Goal: Transaction & Acquisition: Purchase product/service

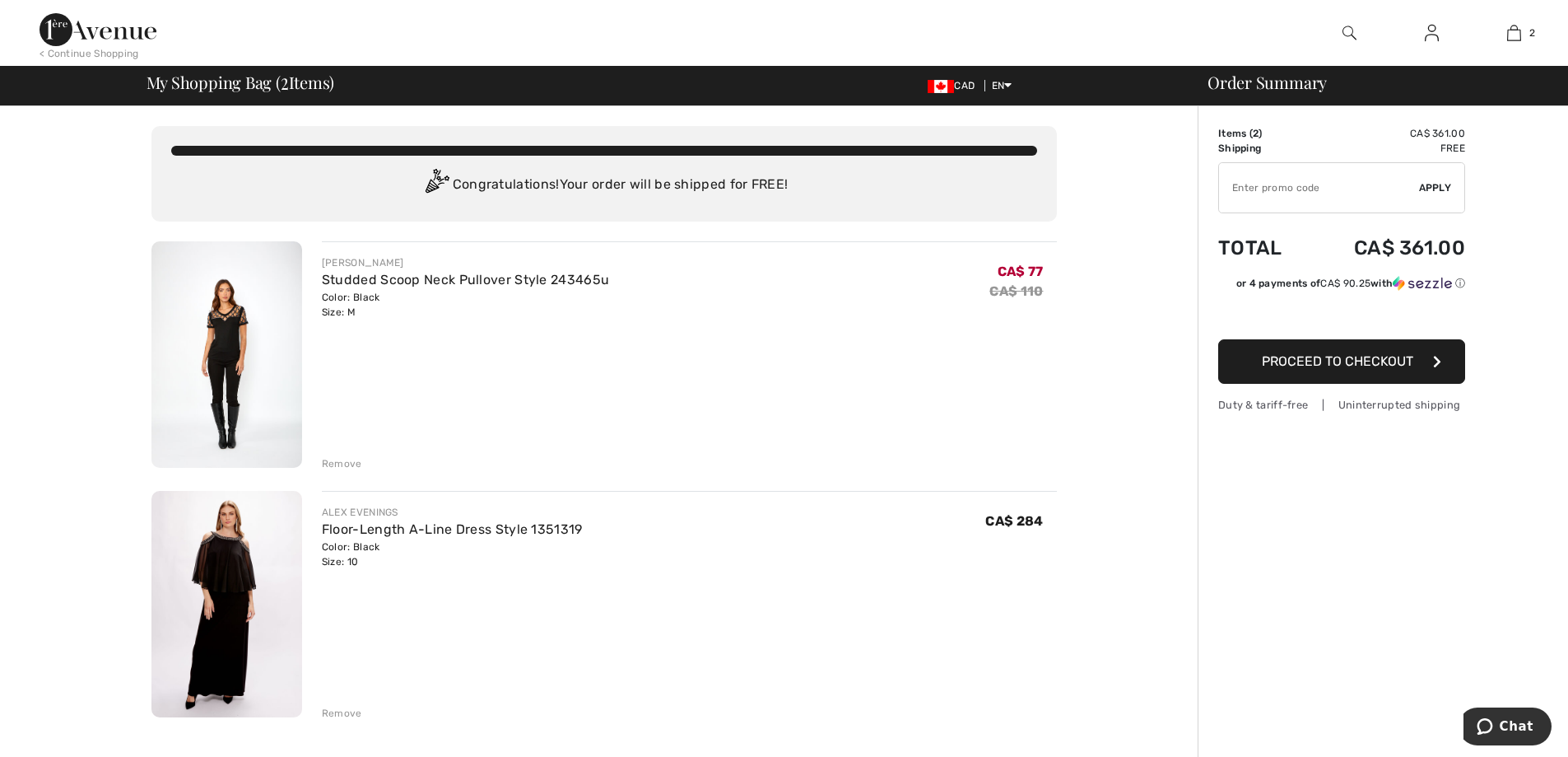
click at [1311, 370] on button "Proceed to Checkout" at bounding box center [1341, 361] width 247 height 44
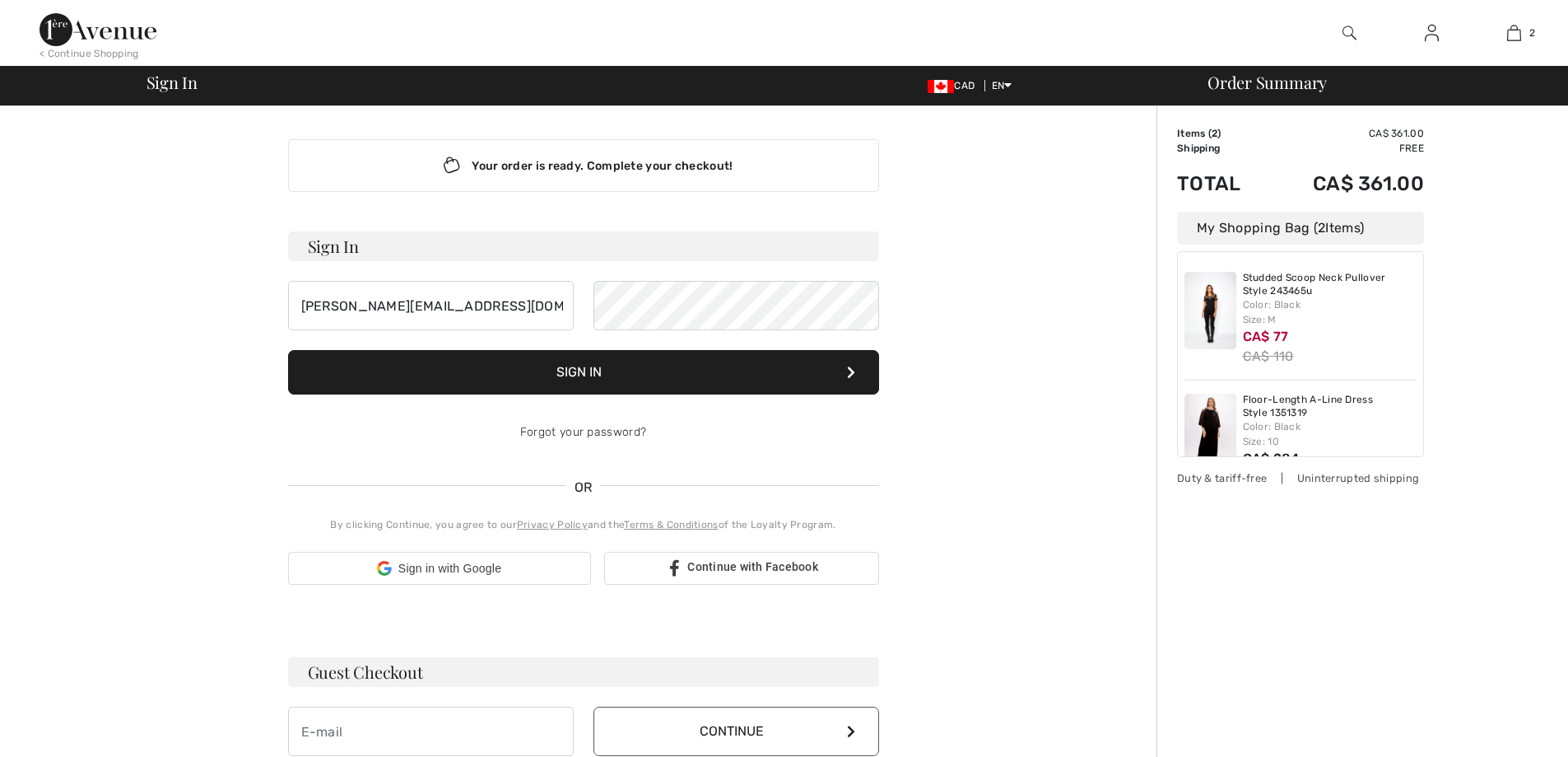
click at [738, 358] on button "Sign In" at bounding box center [583, 371] width 591 height 44
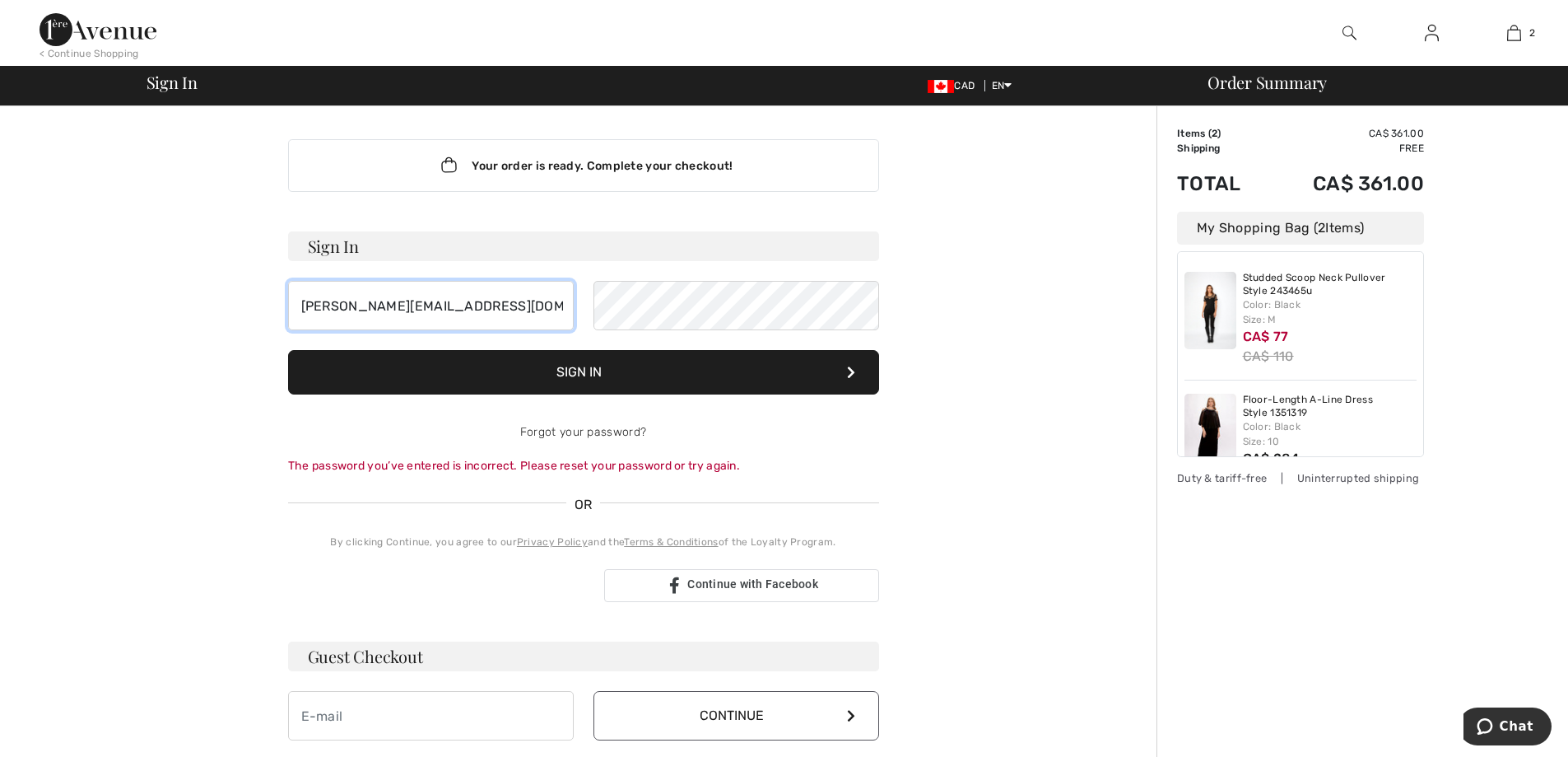
click at [549, 300] on input "sergio@1ereavenue.com" at bounding box center [430, 305] width 286 height 50
type input "[PERSON_NAME]"
click at [687, 380] on button "Sign In" at bounding box center [583, 371] width 591 height 44
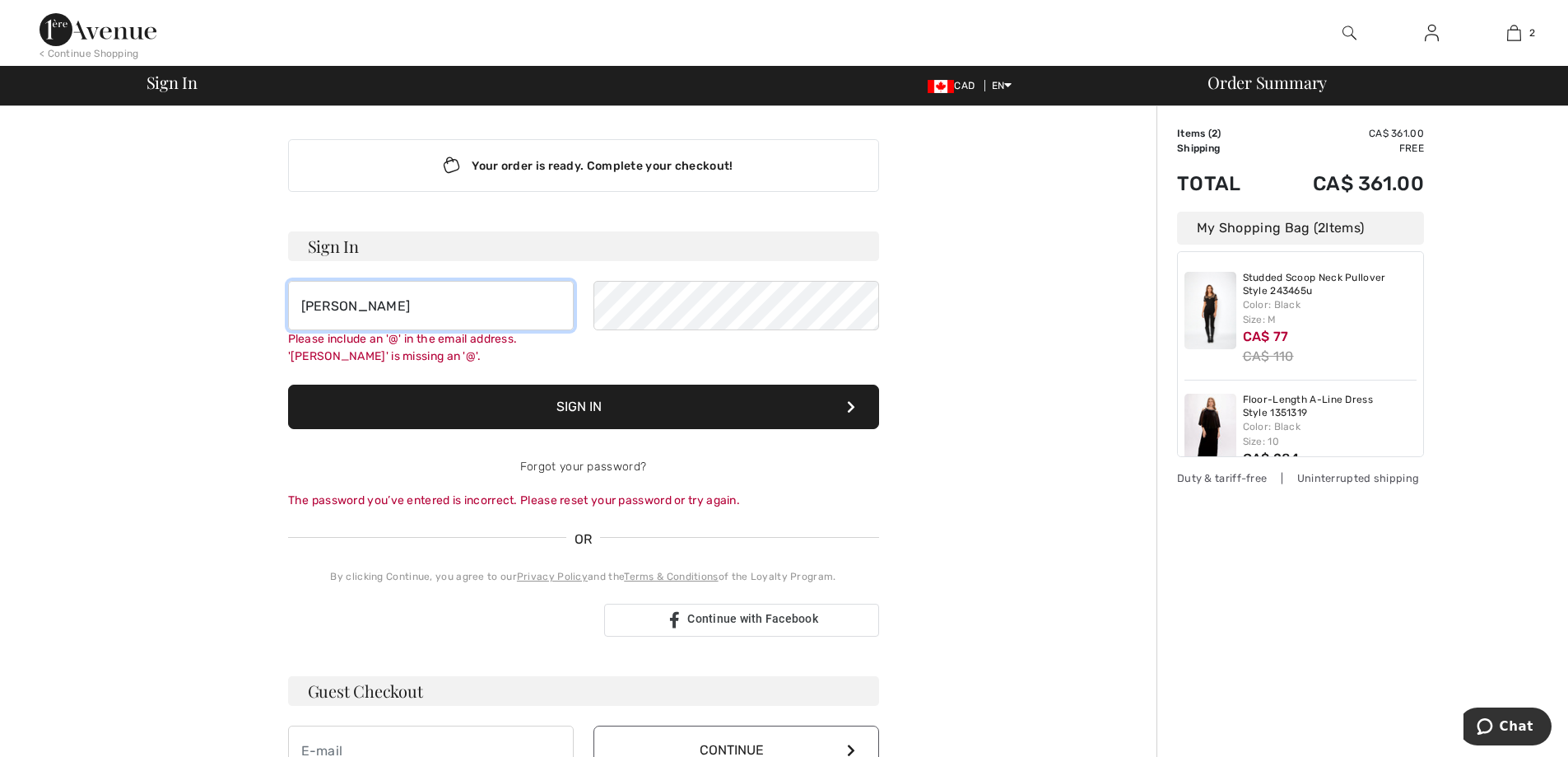
click at [516, 307] on input "[PERSON_NAME]" at bounding box center [430, 305] width 286 height 50
click at [423, 320] on input "[PERSON_NAME]" at bounding box center [430, 305] width 286 height 50
click at [424, 319] on input "[PERSON_NAME]" at bounding box center [430, 305] width 286 height 50
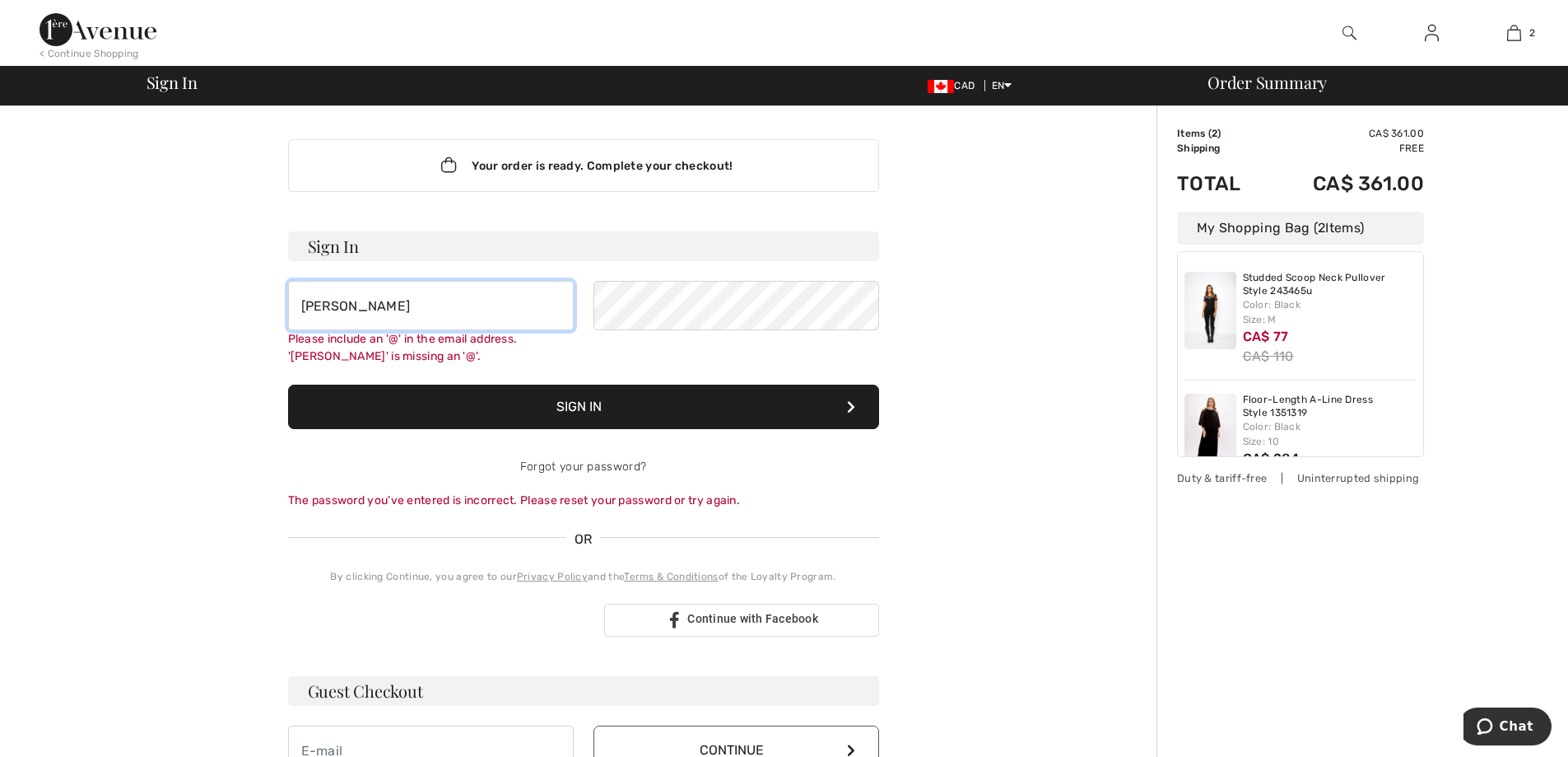
click at [424, 319] on input "[PERSON_NAME]" at bounding box center [430, 305] width 286 height 50
type input "[EMAIL_ADDRESS][DOMAIN_NAME]"
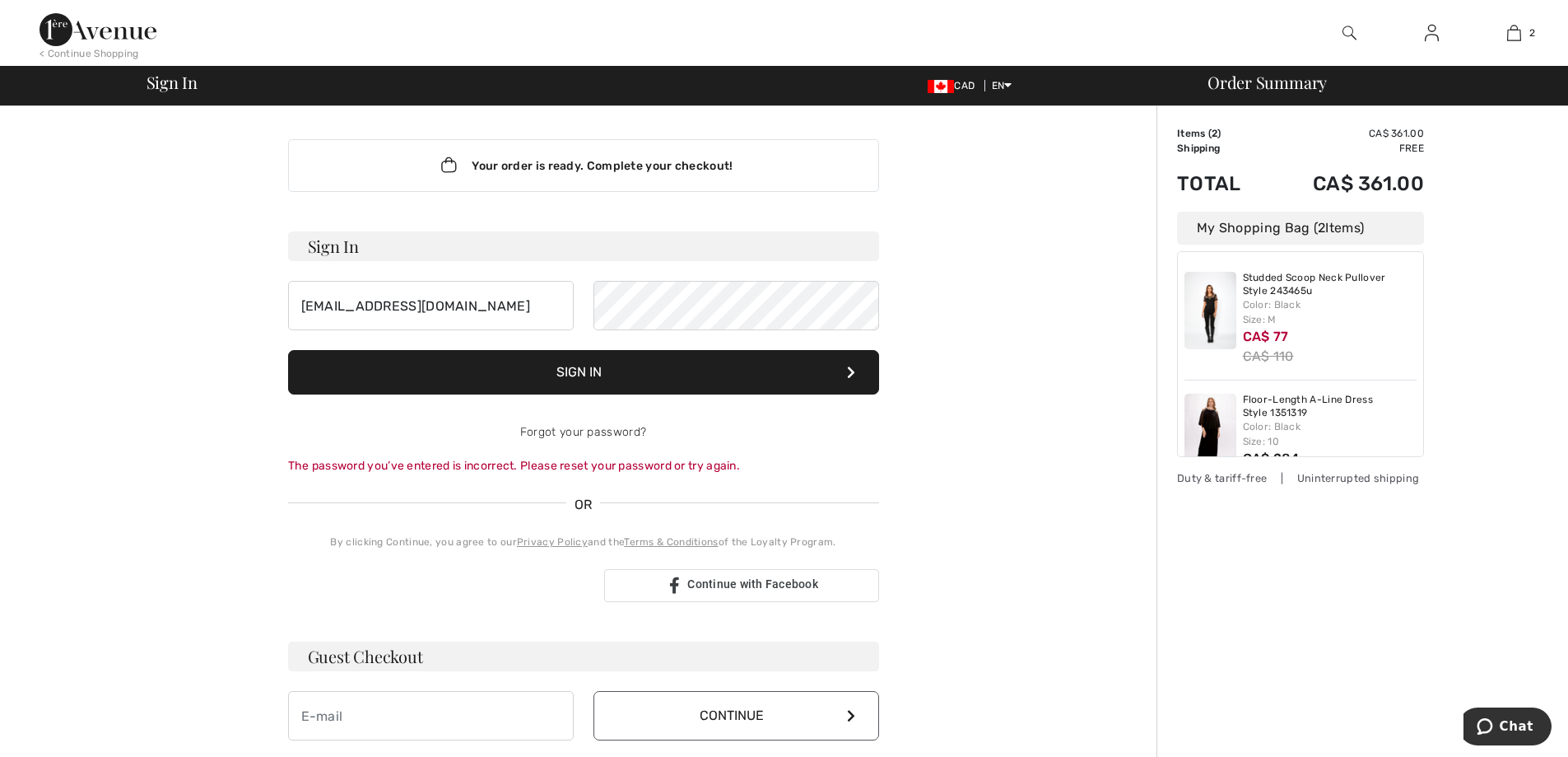
click at [596, 370] on button "Sign In" at bounding box center [583, 371] width 591 height 44
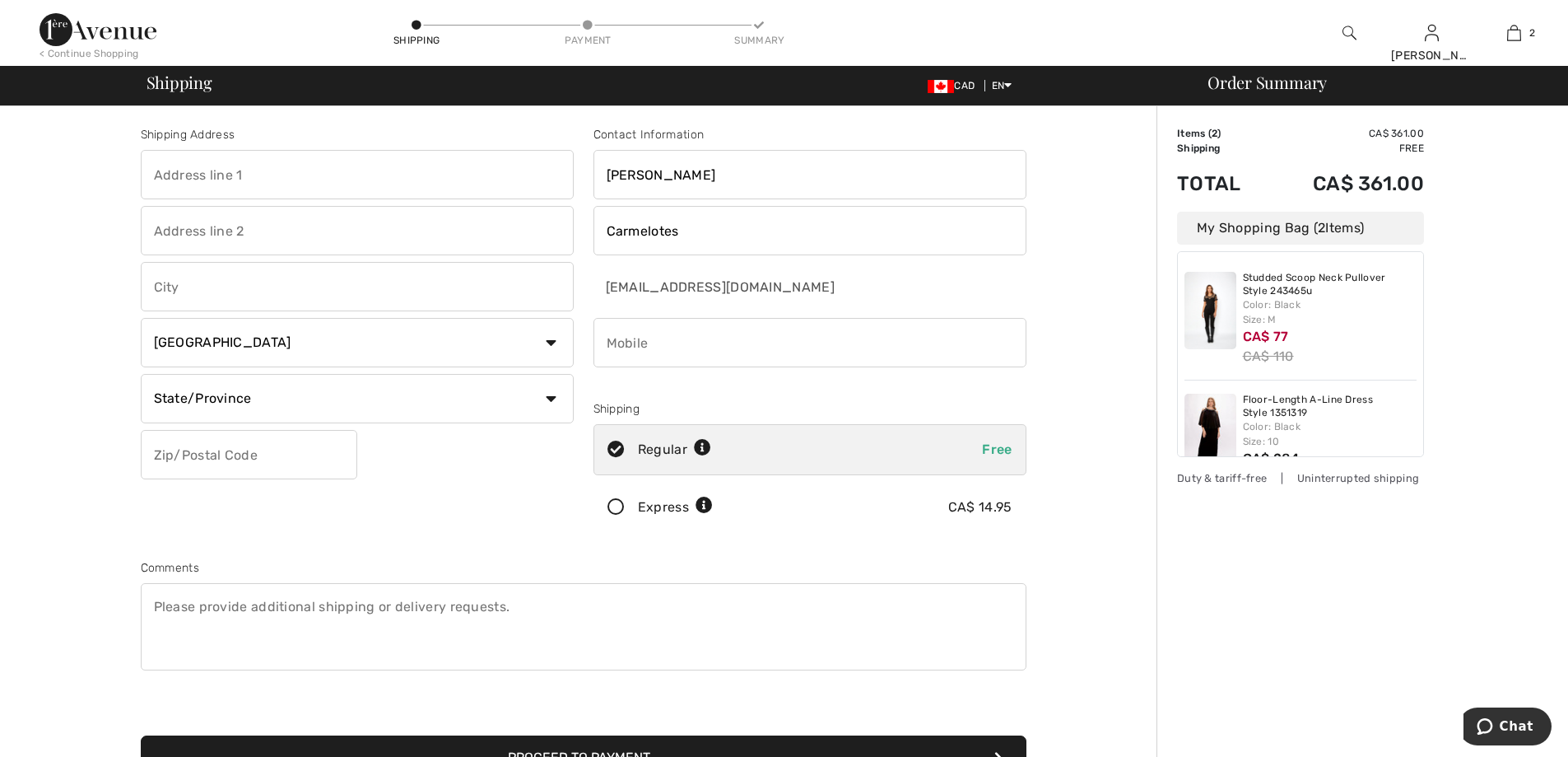
click at [434, 188] on input "text" at bounding box center [357, 174] width 433 height 50
type input "6890 saint [PERSON_NAME]"
type input "[GEOGRAPHIC_DATA]"
select select "QC"
type input "H2S2M6"
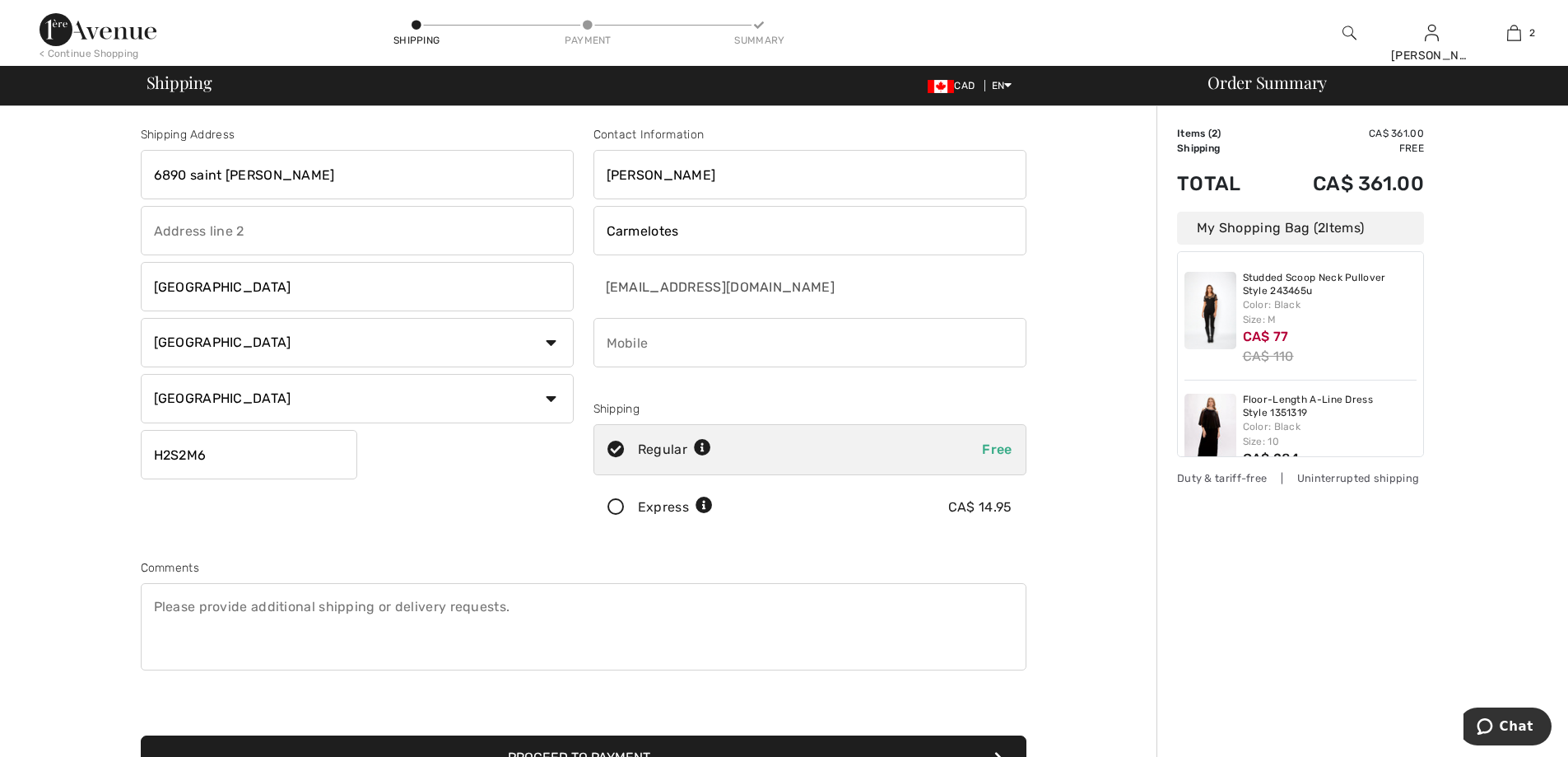
type input "5148171101"
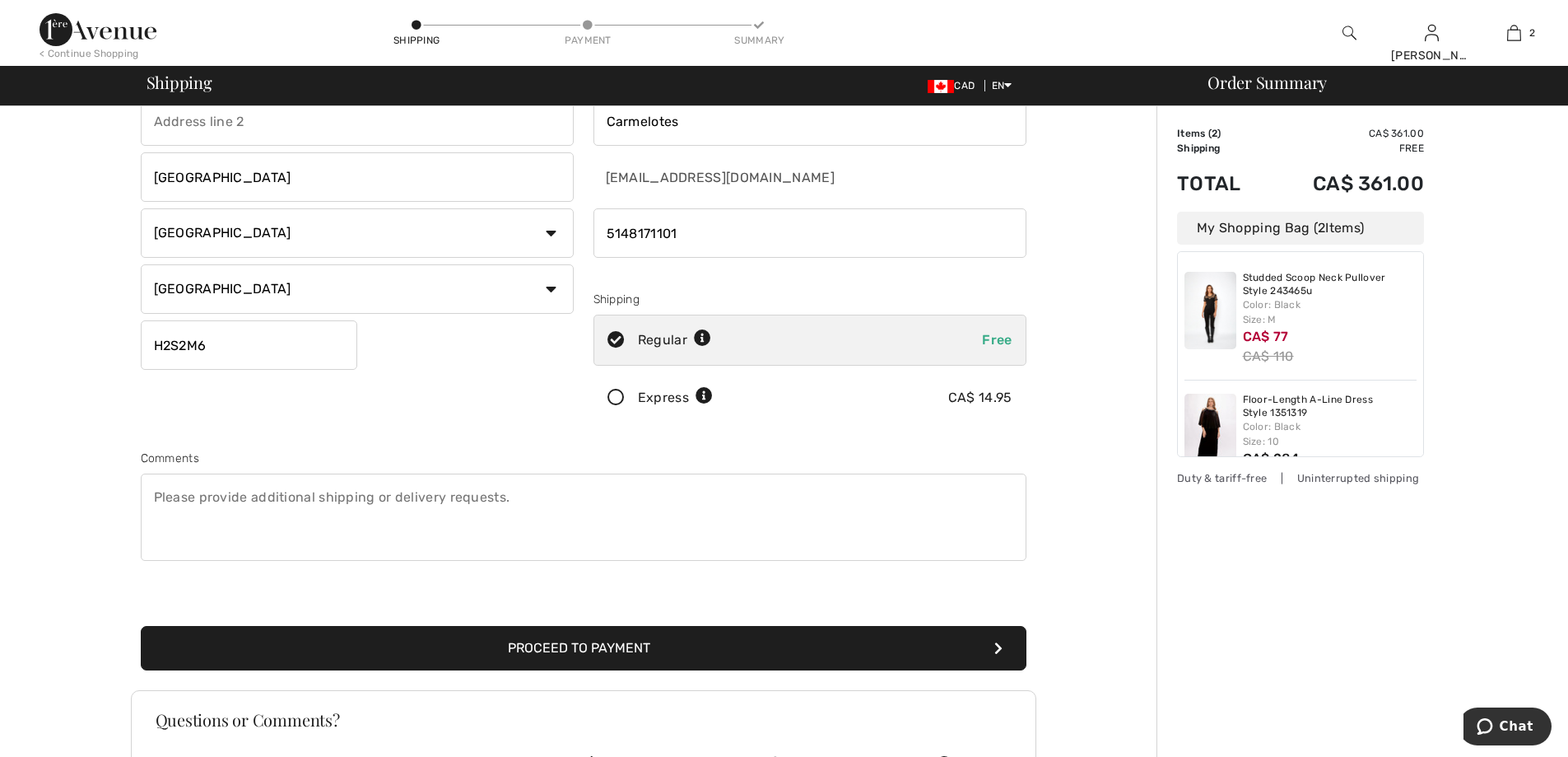
scroll to position [247, 0]
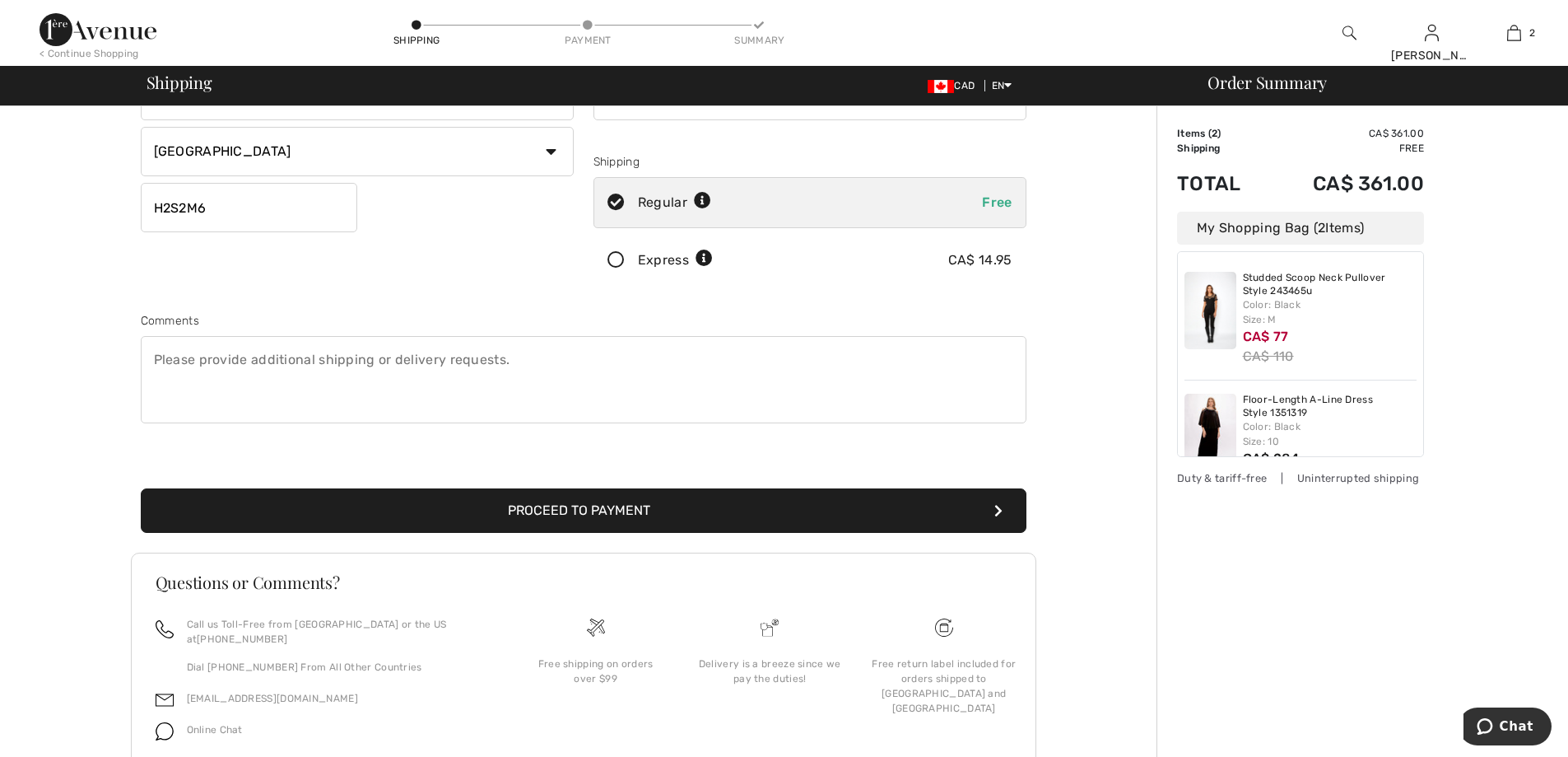
click at [648, 502] on button "Proceed to Payment" at bounding box center [583, 510] width 885 height 44
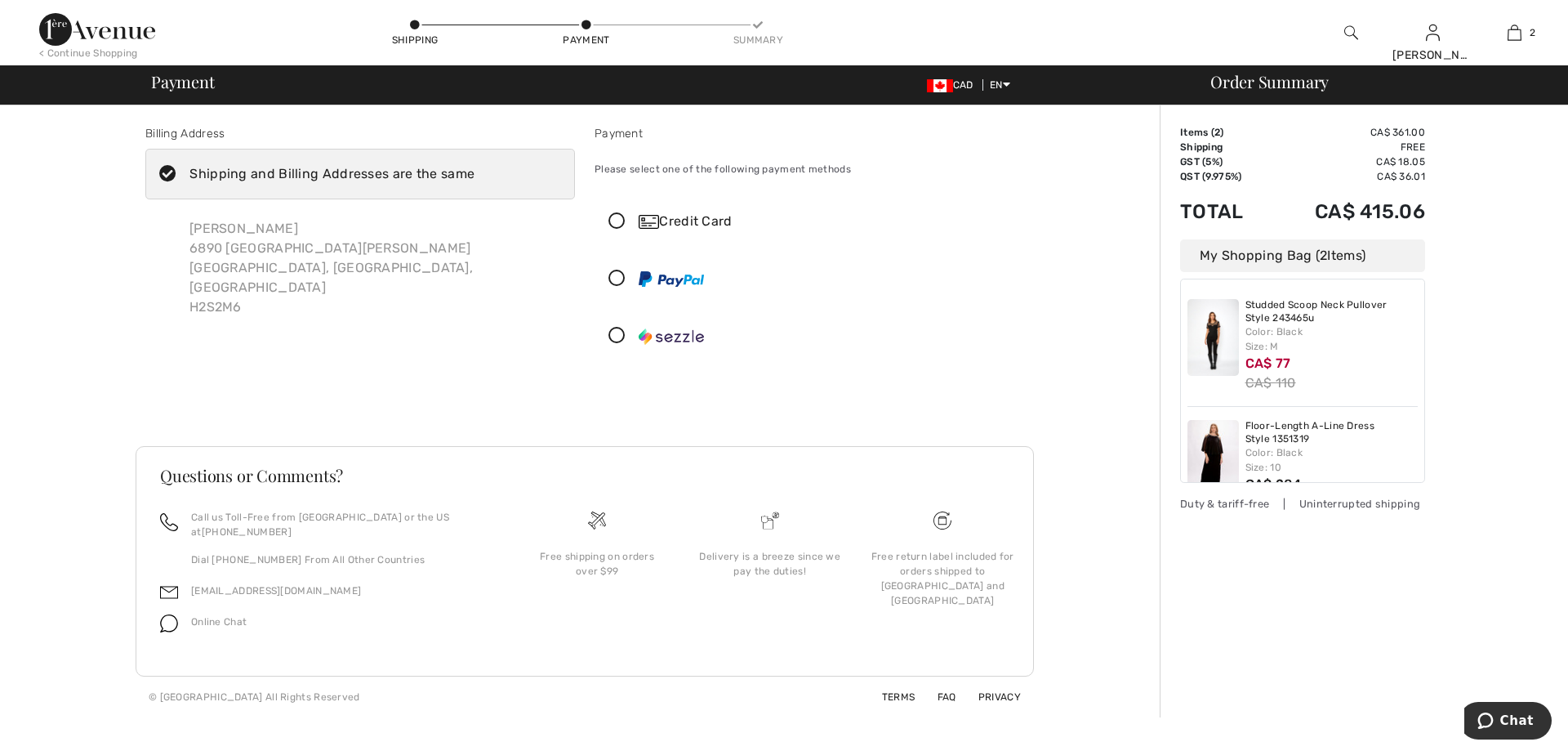
click at [611, 277] on icon at bounding box center [617, 279] width 44 height 17
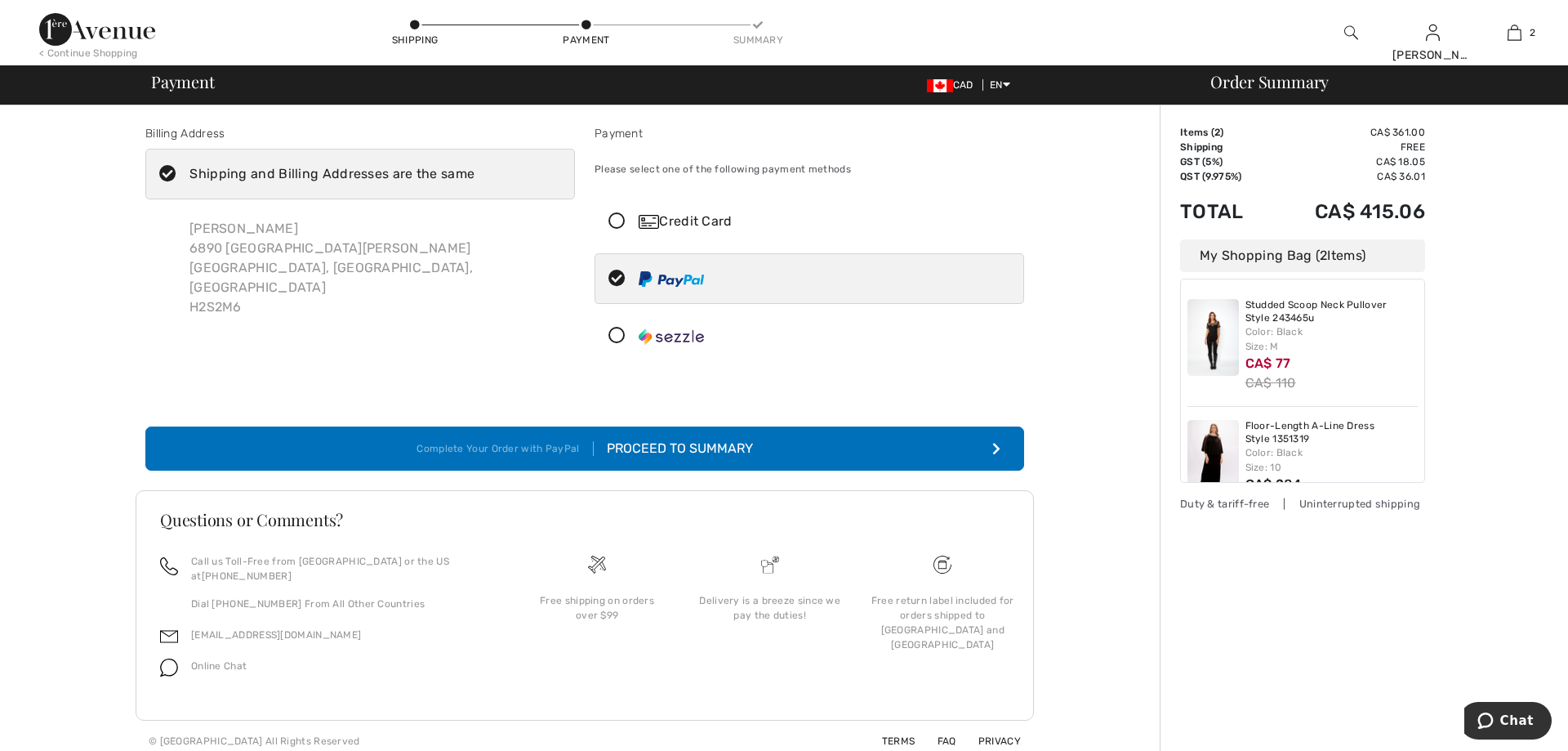
click at [624, 216] on icon at bounding box center [617, 221] width 44 height 17
